Goal: Understand process/instructions: Learn how to perform a task or action

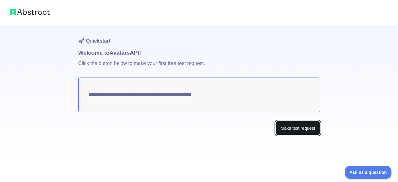
click at [292, 129] on button "Make test request" at bounding box center [298, 128] width 44 height 14
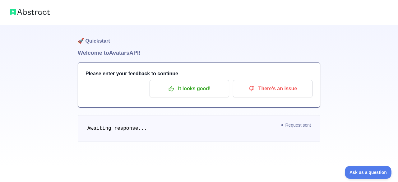
click at [22, 9] on img at bounding box center [30, 11] width 40 height 9
click at [24, 14] on img at bounding box center [30, 11] width 40 height 9
click at [26, 8] on img at bounding box center [30, 11] width 40 height 9
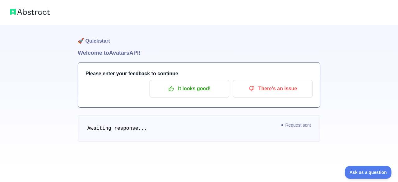
click at [26, 8] on img at bounding box center [30, 11] width 40 height 9
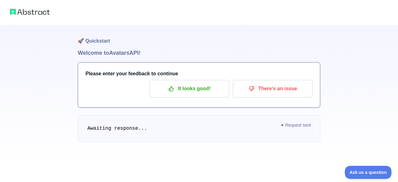
click at [26, 8] on img at bounding box center [30, 11] width 40 height 9
click at [15, 12] on img at bounding box center [30, 11] width 40 height 9
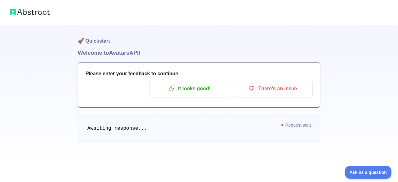
drag, startPoint x: 15, startPoint y: 12, endPoint x: 187, endPoint y: -21, distance: 175.3
click at [187, 0] on html "🚀 Quickstart Welcome to Avatars API! Please enter your feedback to continue It …" at bounding box center [199, 91] width 398 height 182
